Goal: Information Seeking & Learning: Understand process/instructions

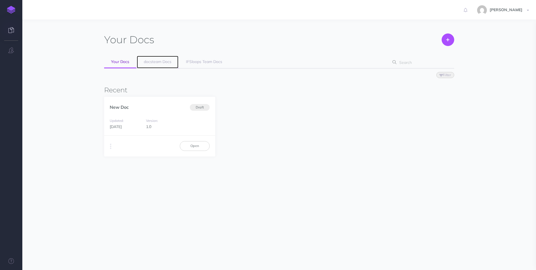
click at [153, 66] on link "docsteam Docs" at bounding box center [158, 62] width 42 height 13
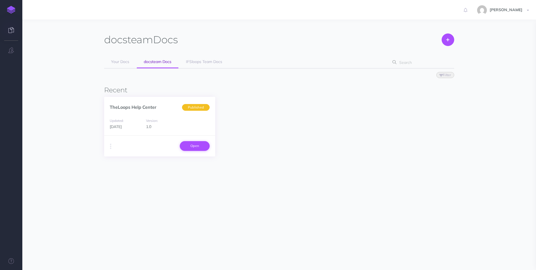
click at [197, 148] on link "Open" at bounding box center [195, 145] width 30 height 9
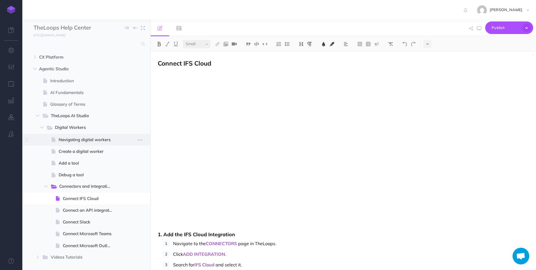
scroll to position [408, 0]
click at [84, 199] on span "Connect IFS Cloud" at bounding box center [90, 199] width 54 height 7
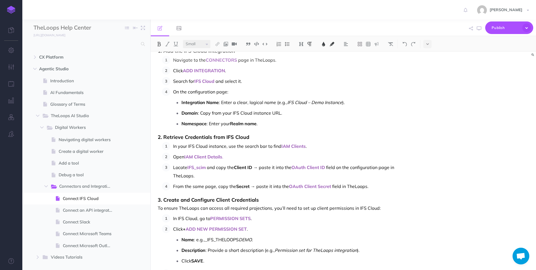
scroll to position [184, 0]
select select "null"
click at [289, 100] on span "IFS Cloud – Demo Instance" at bounding box center [314, 102] width 55 height 6
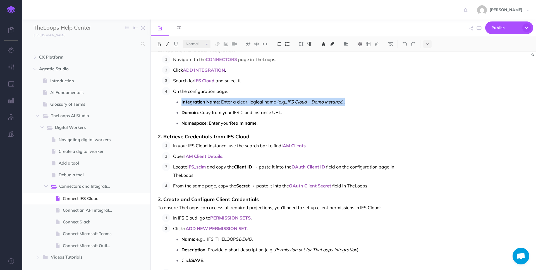
copy p "Integration Name : Enter a clear, logical name (e.g., IFS Cloud – Demo Instance…"
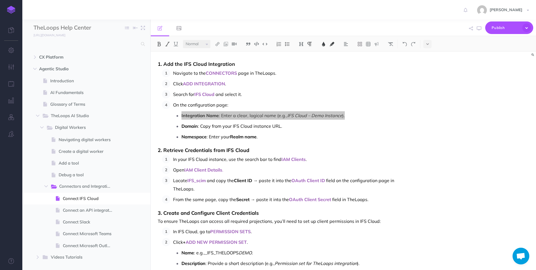
scroll to position [161, 0]
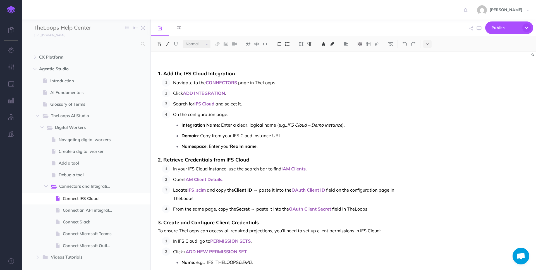
click at [305, 110] on ol "Navigate to the CONNECTORS page in TheLoops. Click ADD INTEGRATION . Search for…" at bounding box center [288, 115] width 252 height 72
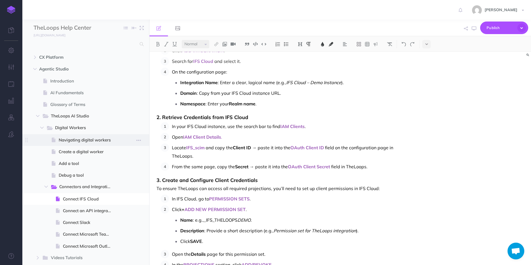
scroll to position [210, 0]
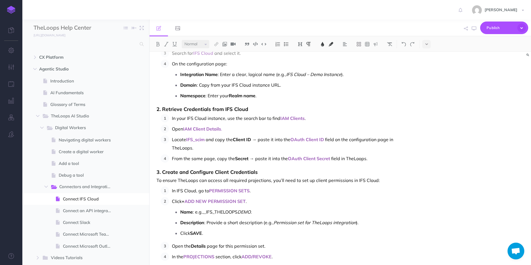
click at [239, 212] on span "DEMO" at bounding box center [243, 212] width 13 height 6
click at [206, 213] on span "IFS" at bounding box center [209, 212] width 6 height 6
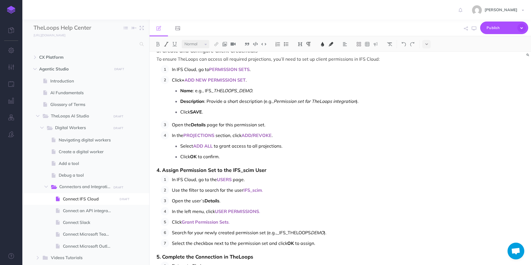
scroll to position [349, 0]
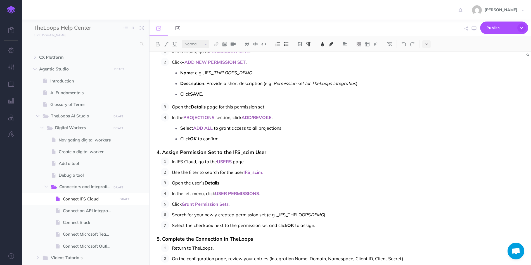
click at [311, 215] on span "DEMO" at bounding box center [317, 215] width 13 height 6
click at [279, 216] on span "IFS" at bounding box center [282, 215] width 6 height 6
click at [309, 215] on span "THELOOPSDEMO" at bounding box center [305, 215] width 36 height 6
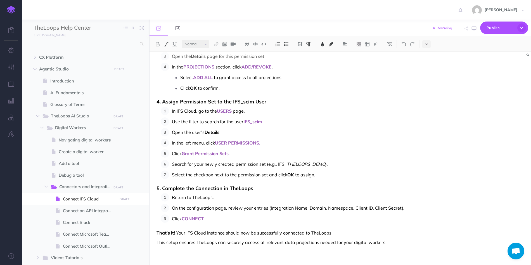
scroll to position [401, 0]
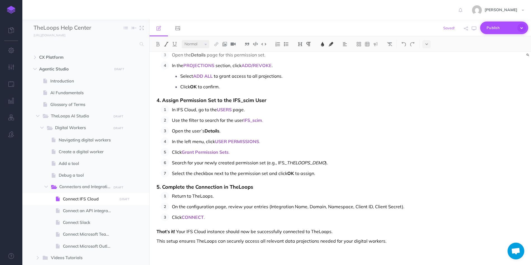
click at [491, 32] on span "Publish" at bounding box center [500, 27] width 28 height 9
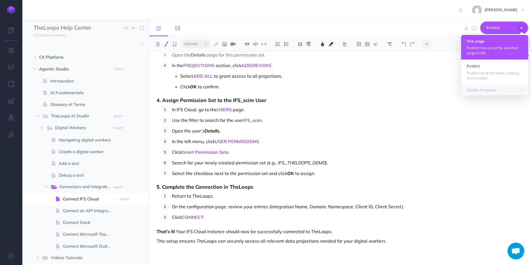
click at [493, 49] on p "Publish the currently selected page draft." at bounding box center [495, 50] width 56 height 10
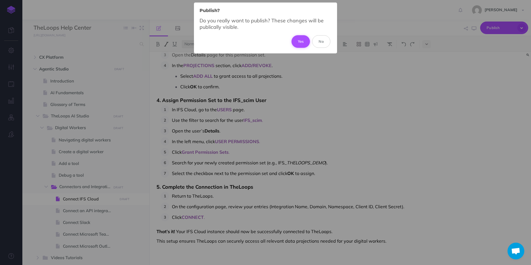
click at [301, 42] on button "Yes" at bounding box center [300, 41] width 19 height 12
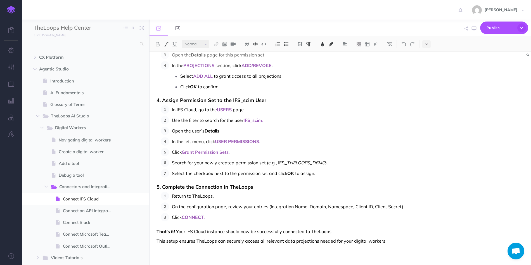
click at [255, 44] on img at bounding box center [255, 44] width 5 height 4
click at [293, 97] on h3 "4. Assign Permission Set to the IFS_scim User" at bounding box center [282, 100] width 253 height 6
click at [257, 44] on img at bounding box center [255, 44] width 5 height 4
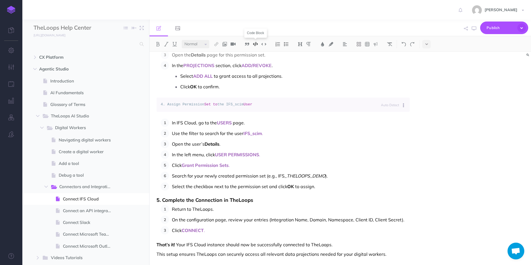
click at [257, 44] on img at bounding box center [255, 44] width 5 height 4
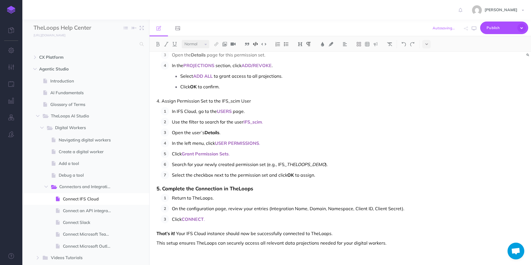
click at [256, 44] on img at bounding box center [255, 44] width 5 height 4
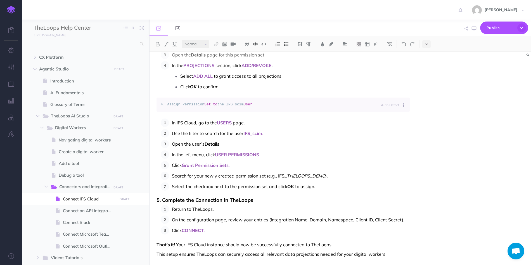
click at [329, 170] on ol "In IFS Cloud, go to the USERS page. Use the filter to search for the user IFS_s…" at bounding box center [285, 154] width 249 height 72
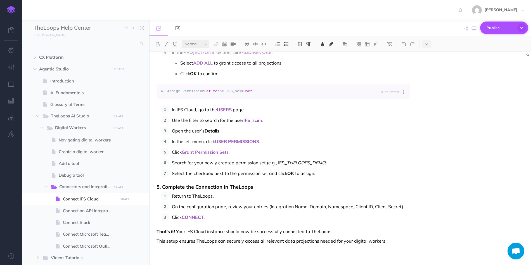
click at [503, 28] on span "Publish" at bounding box center [500, 27] width 28 height 9
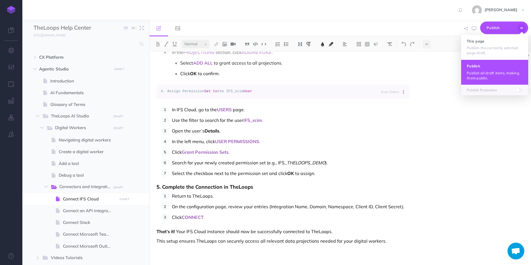
click at [475, 66] on h4 "Publish" at bounding box center [495, 66] width 56 height 4
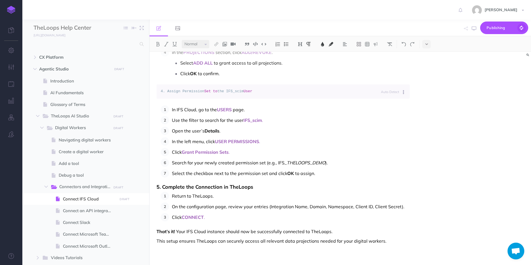
click at [287, 163] on span "THELOOPS_DEMO" at bounding box center [306, 163] width 39 height 6
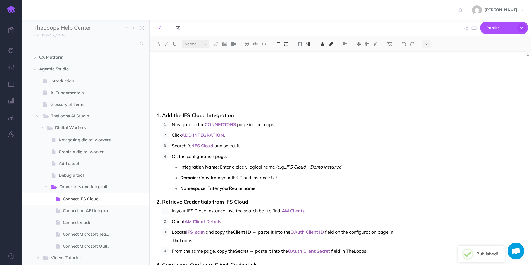
scroll to position [157, 0]
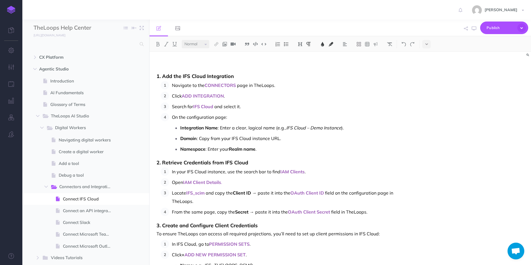
click at [466, 129] on div "Connect IFS Cloud 1. Add the IFS Cloud Integration Navigate to the CONNECTORS p…" at bounding box center [339, 158] width 381 height 213
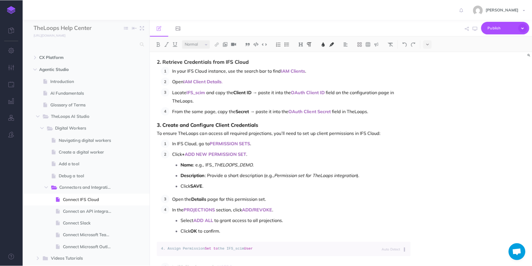
scroll to position [258, 0]
click at [492, 28] on span "Publish" at bounding box center [500, 27] width 28 height 9
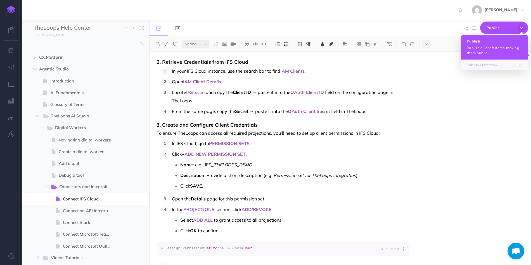
click at [484, 53] on p "Publish all draft items, making them public." at bounding box center [495, 50] width 56 height 10
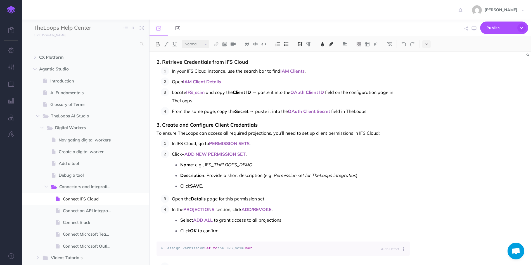
click at [231, 61] on span "2. Retrieve Credentials from IFS Cloud" at bounding box center [202, 62] width 92 height 6
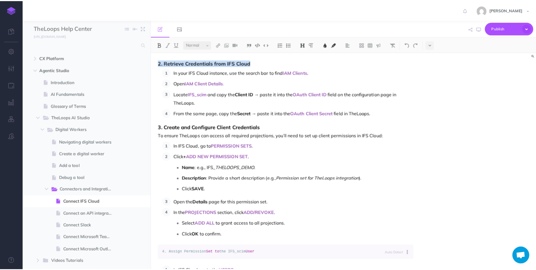
scroll to position [258, 0]
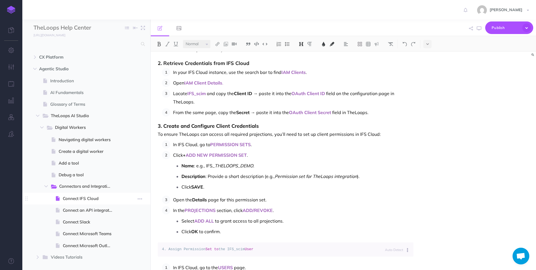
click at [87, 201] on span "Connect IFS Cloud" at bounding box center [90, 199] width 54 height 7
click at [200, 63] on span "2. Retrieve Credentials from IFS Cloud" at bounding box center [204, 63] width 92 height 6
click at [199, 73] on span "In your IFS Cloud instance, use the search bar to find" at bounding box center [227, 73] width 108 height 6
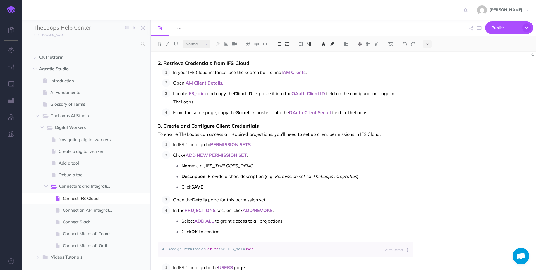
click at [197, 63] on span "2. Retrieve Credentials from IFS Cloud" at bounding box center [204, 63] width 92 height 6
click at [209, 45] on select "Small Normal Large" at bounding box center [197, 44] width 28 height 8
click at [255, 72] on span "In your IFS Cloud instance, use the search bar to find" at bounding box center [227, 73] width 108 height 6
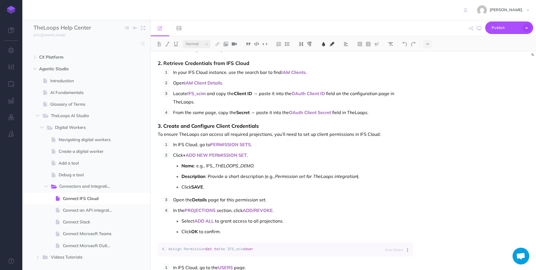
click at [242, 72] on span "In your IFS Cloud instance, use the search bar to find" at bounding box center [227, 73] width 108 height 6
click at [97, 236] on span "Connect Microsoft Teams" at bounding box center [90, 234] width 54 height 7
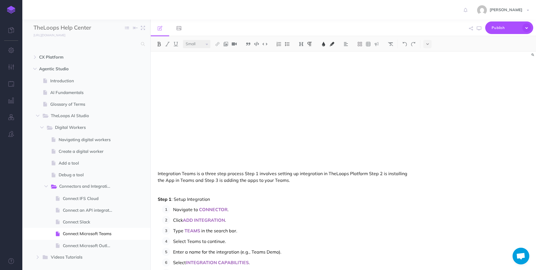
scroll to position [62, 0]
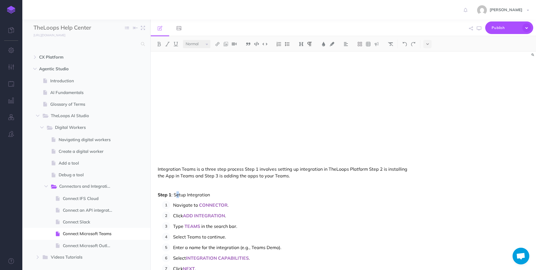
click at [176, 195] on p "Step 1 : Setup Integration" at bounding box center [286, 195] width 256 height 7
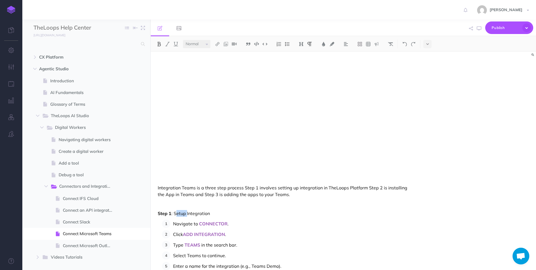
scroll to position [30, 0]
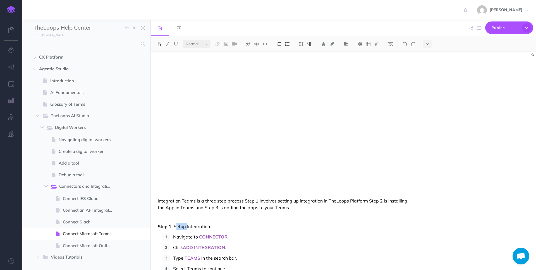
click at [207, 44] on select "Small Normal Large" at bounding box center [197, 44] width 28 height 8
click at [183, 40] on select "Small Normal Large" at bounding box center [197, 44] width 28 height 8
click at [160, 44] on img at bounding box center [159, 44] width 5 height 4
select select "null"
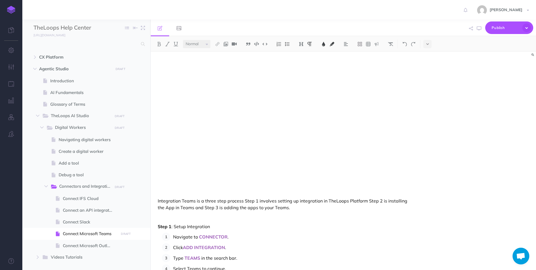
click at [255, 233] on p "Navigate to CONNECTOR ." at bounding box center [293, 237] width 241 height 8
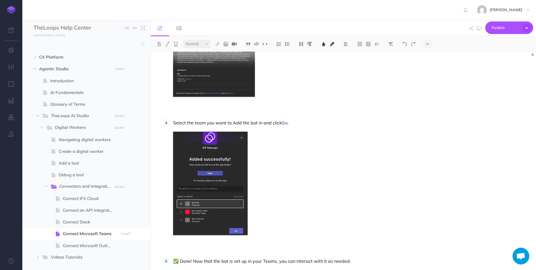
scroll to position [1247, 0]
